Goal: Communication & Community: Answer question/provide support

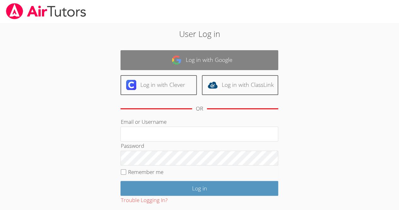
click at [200, 65] on link "Log in with Google" at bounding box center [199, 60] width 158 height 20
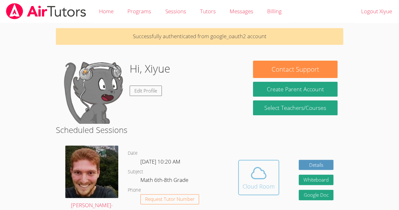
click at [265, 171] on icon at bounding box center [259, 173] width 18 height 18
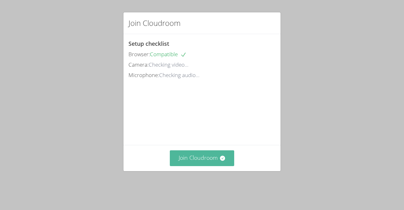
click at [183, 166] on button "Join Cloudroom" at bounding box center [202, 157] width 65 height 15
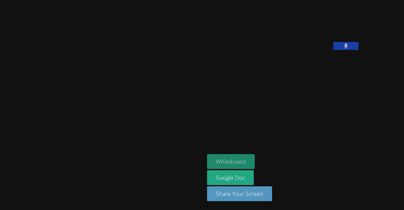
click at [207, 158] on button "Whiteboard" at bounding box center [231, 161] width 48 height 15
click at [281, 104] on aside "Xiyue Li Whiteboard Google Doc Share Your Screen" at bounding box center [283, 105] width 158 height 210
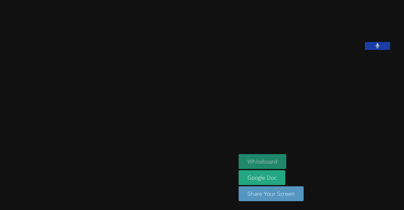
click at [268, 158] on button "Whiteboard" at bounding box center [262, 161] width 48 height 15
click at [297, 50] on video at bounding box center [285, 26] width 95 height 47
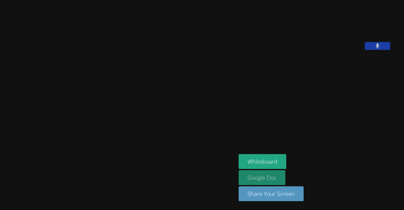
click at [273, 176] on link "Google Doc" at bounding box center [261, 177] width 47 height 15
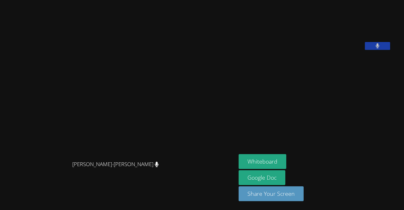
click at [299, 46] on video at bounding box center [285, 26] width 95 height 47
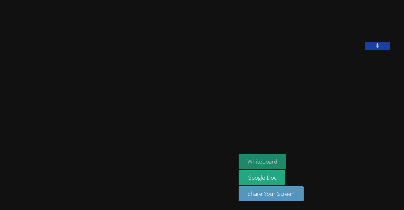
drag, startPoint x: 155, startPoint y: 96, endPoint x: 272, endPoint y: 161, distance: 133.9
click at [272, 161] on button "Whiteboard" at bounding box center [262, 161] width 48 height 15
